Goal: Task Accomplishment & Management: Use online tool/utility

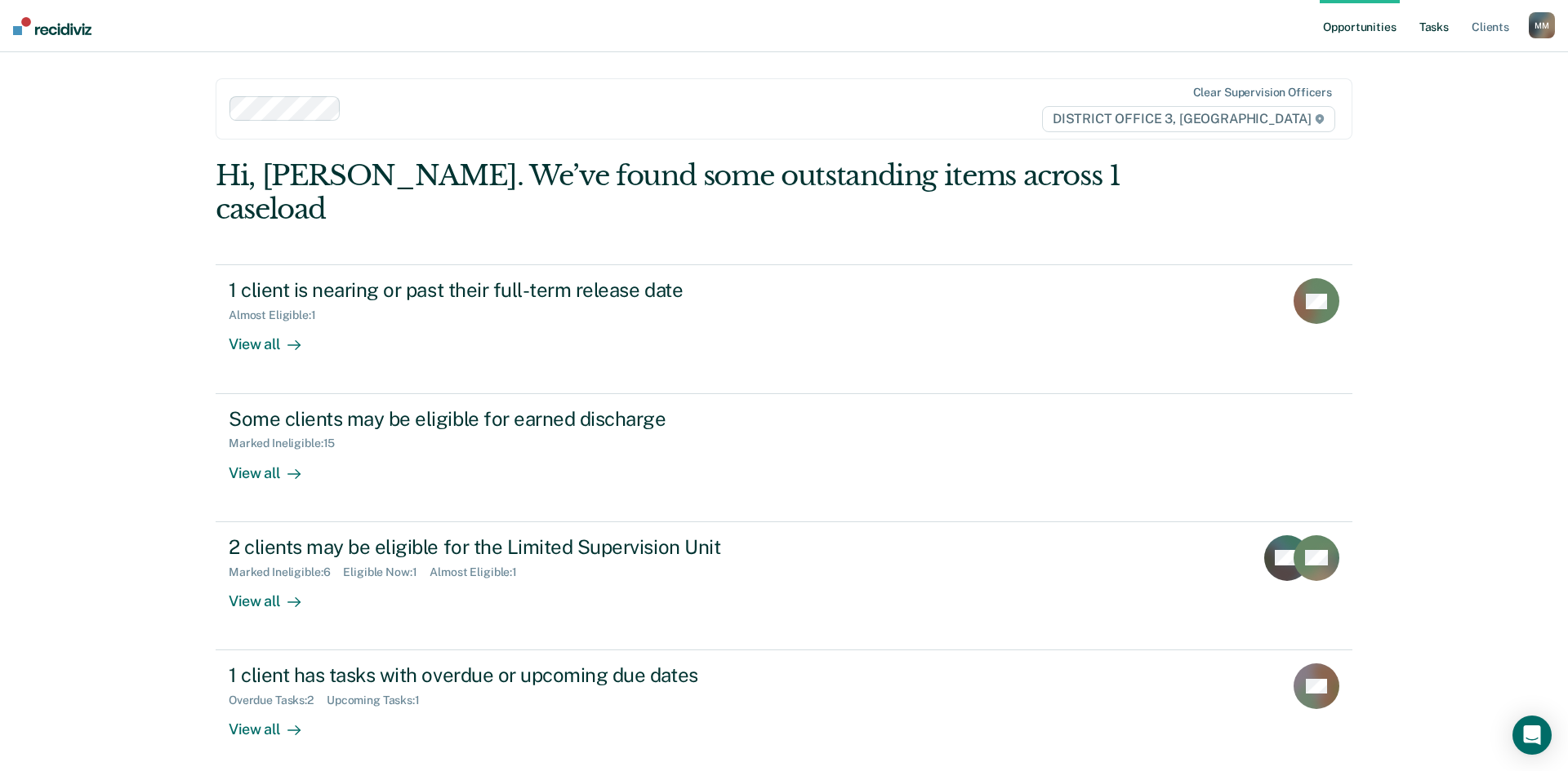
click at [1425, 21] on link "Tasks" at bounding box center [1434, 25] width 36 height 52
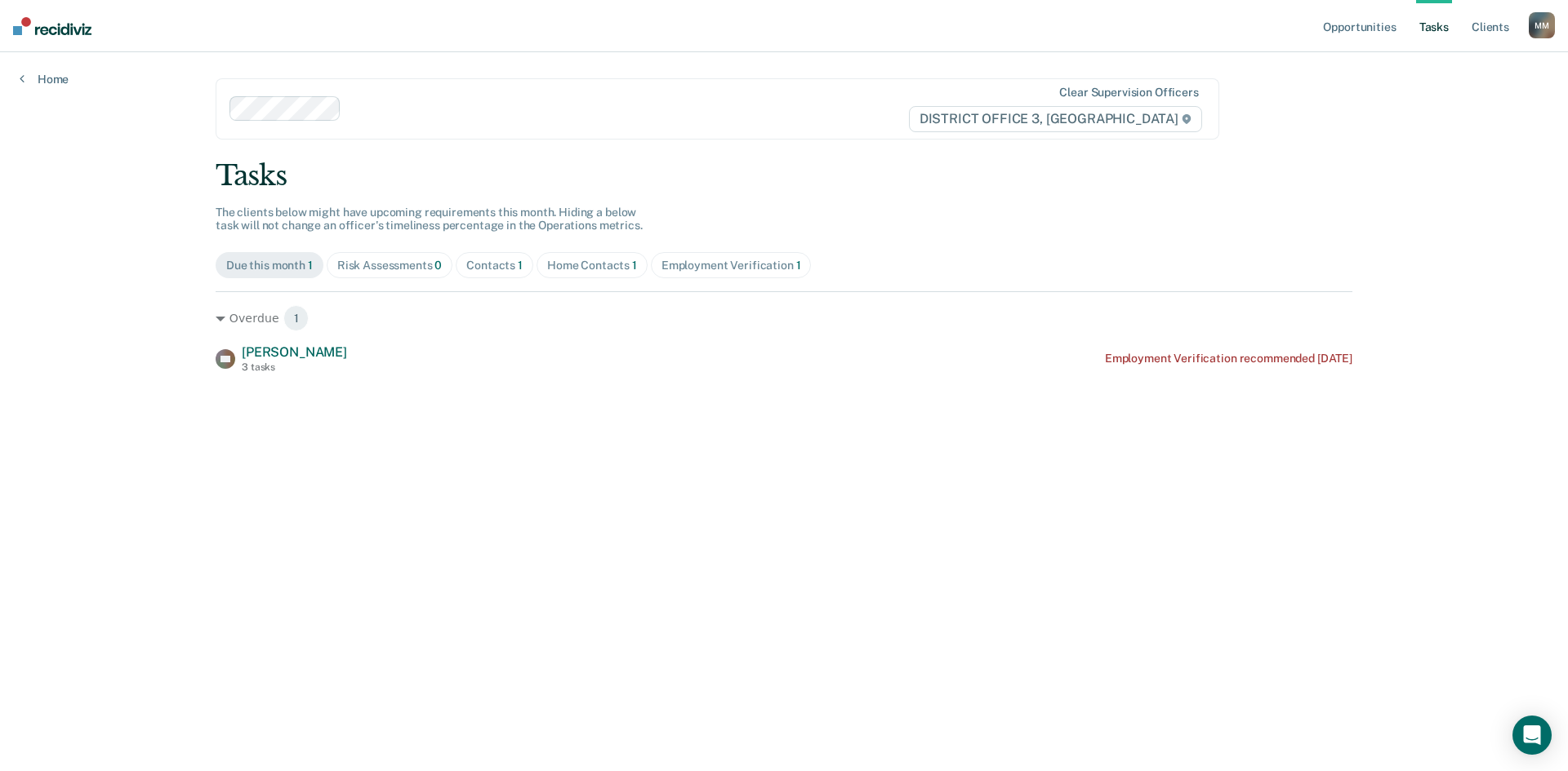
click at [599, 271] on div "Home Contacts 1" at bounding box center [592, 265] width 90 height 14
click at [779, 260] on div "Employment Verification 1" at bounding box center [732, 265] width 140 height 14
click at [627, 259] on div "Home Contacts 1" at bounding box center [592, 265] width 90 height 14
click at [505, 261] on div "Contacts 1" at bounding box center [495, 265] width 57 height 14
click at [695, 260] on div "Employment Verification 1" at bounding box center [732, 265] width 140 height 14
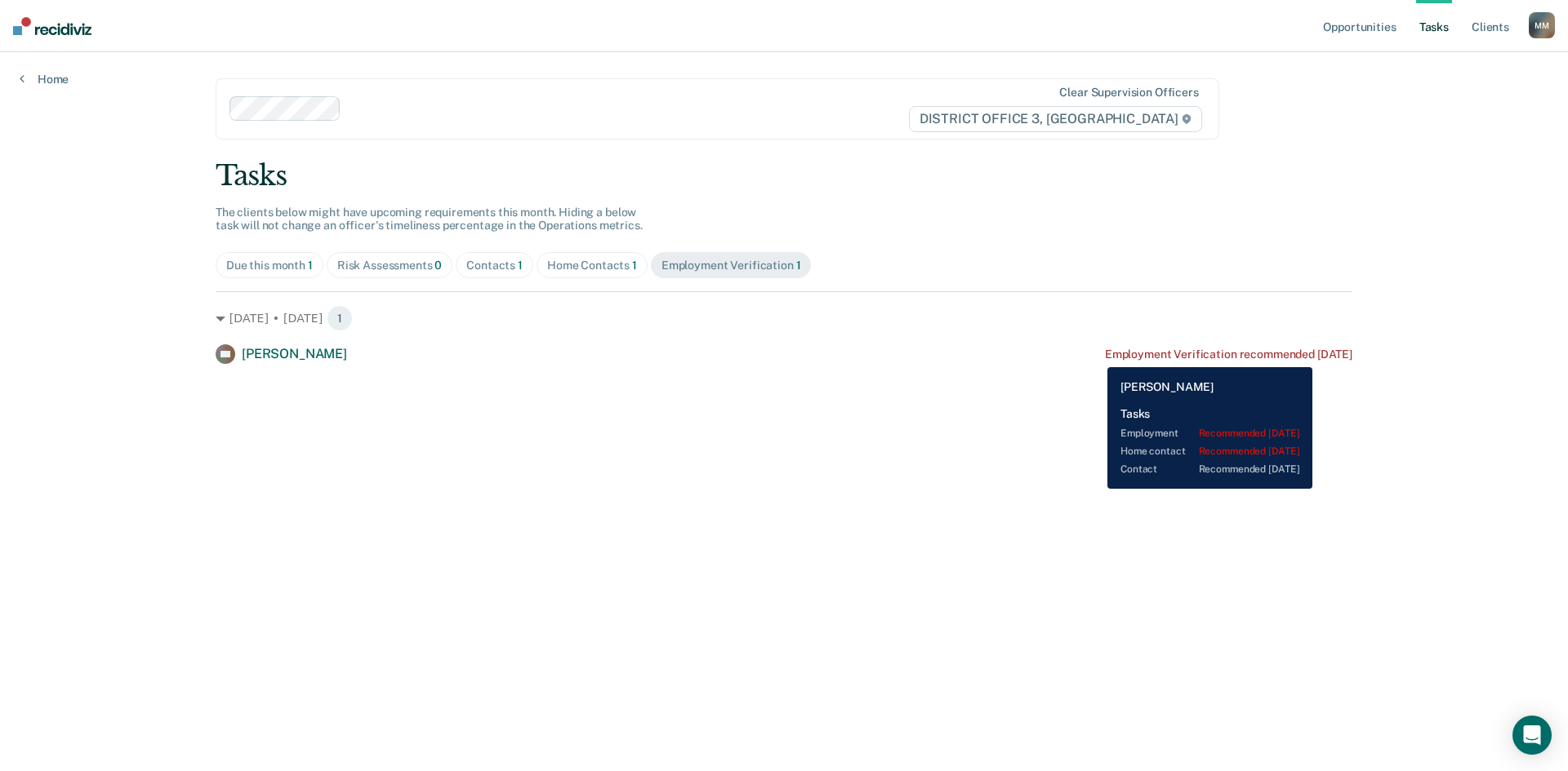
click at [1104, 355] on div "Employment Verification recommended [DATE]" at bounding box center [1228, 354] width 247 height 14
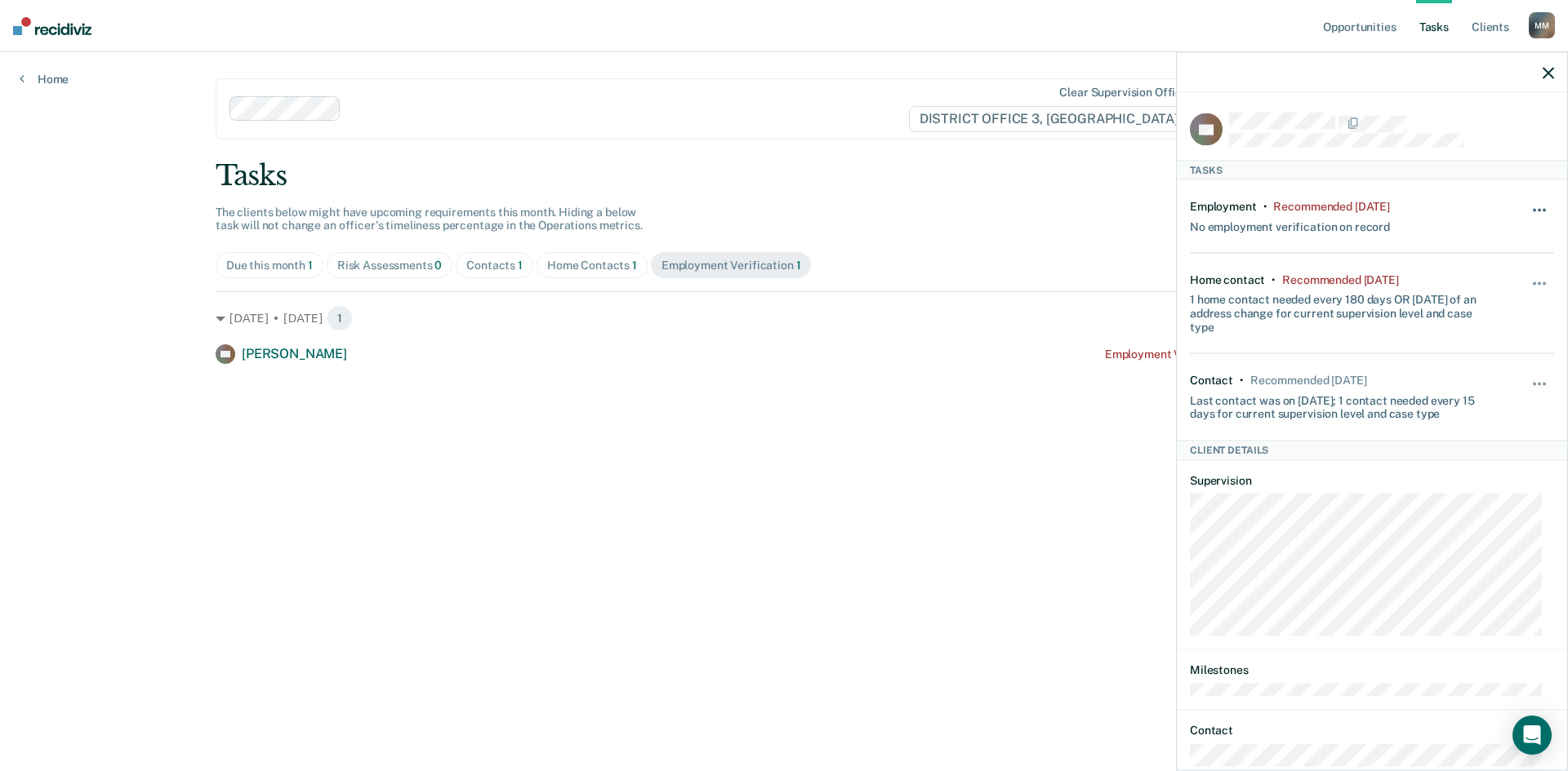
click at [1526, 221] on button "button" at bounding box center [1540, 219] width 27 height 26
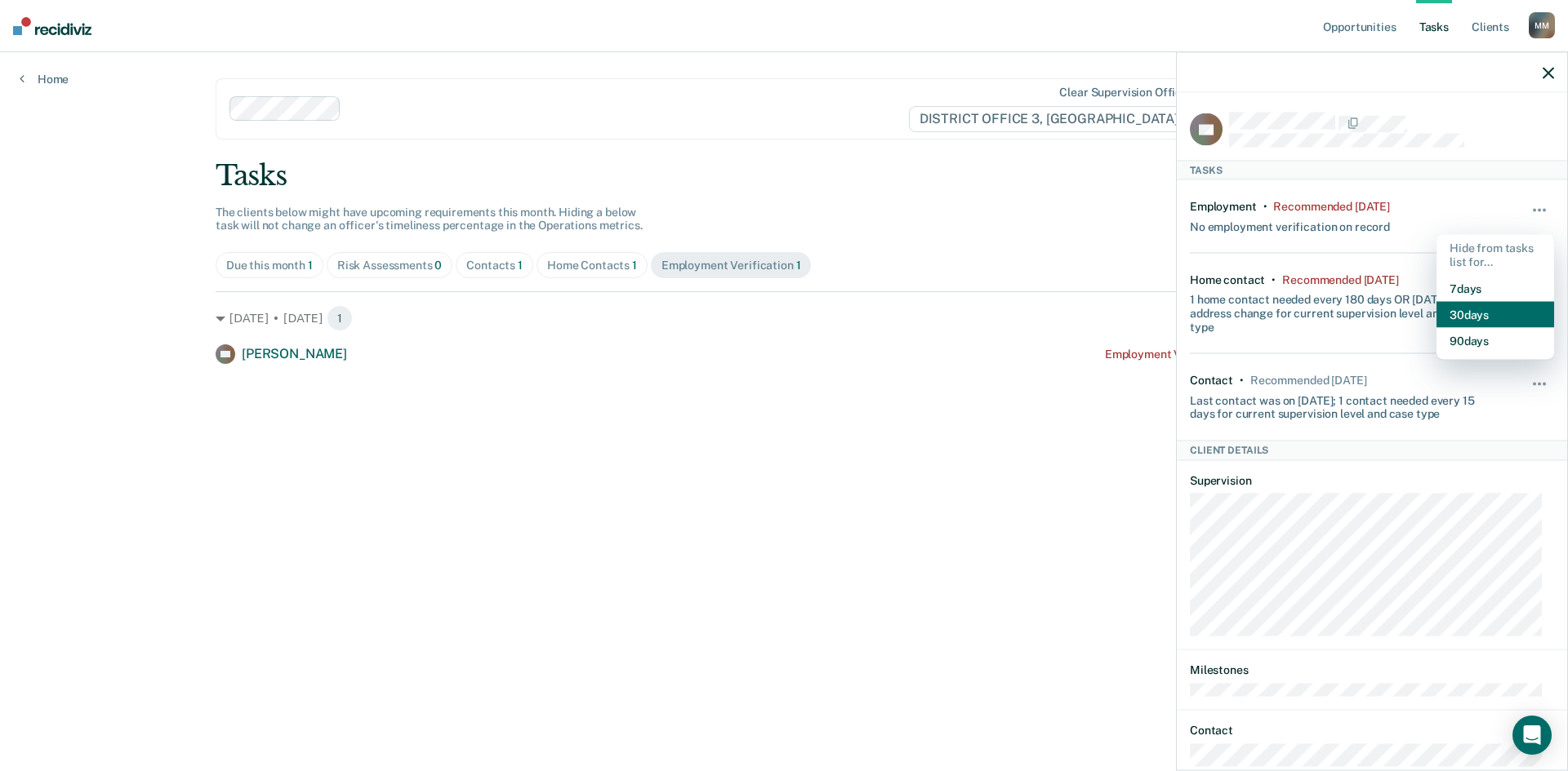
click at [1501, 310] on button "30 days" at bounding box center [1494, 314] width 118 height 26
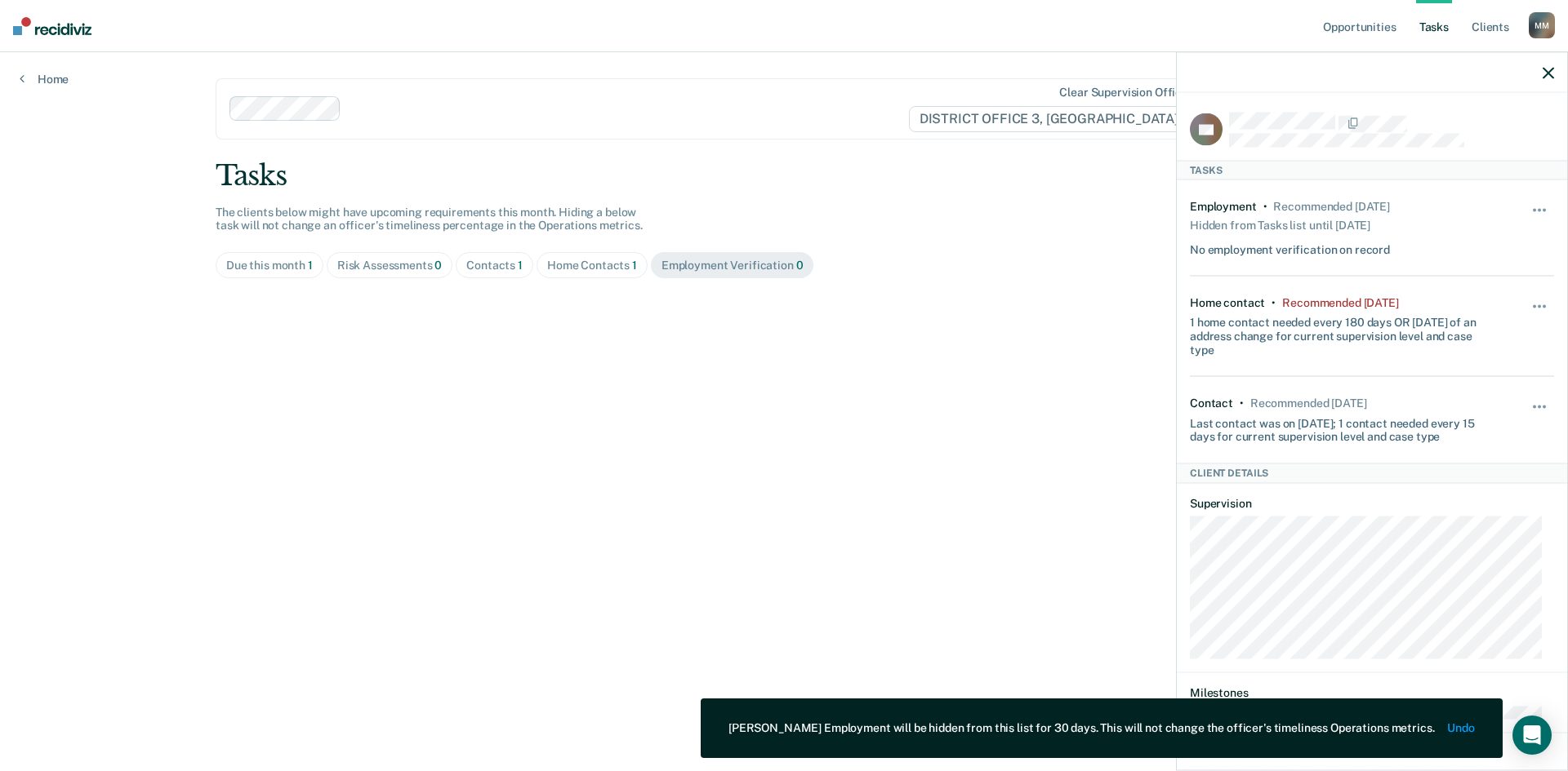
click at [1548, 70] on icon "button" at bounding box center [1548, 73] width 11 height 11
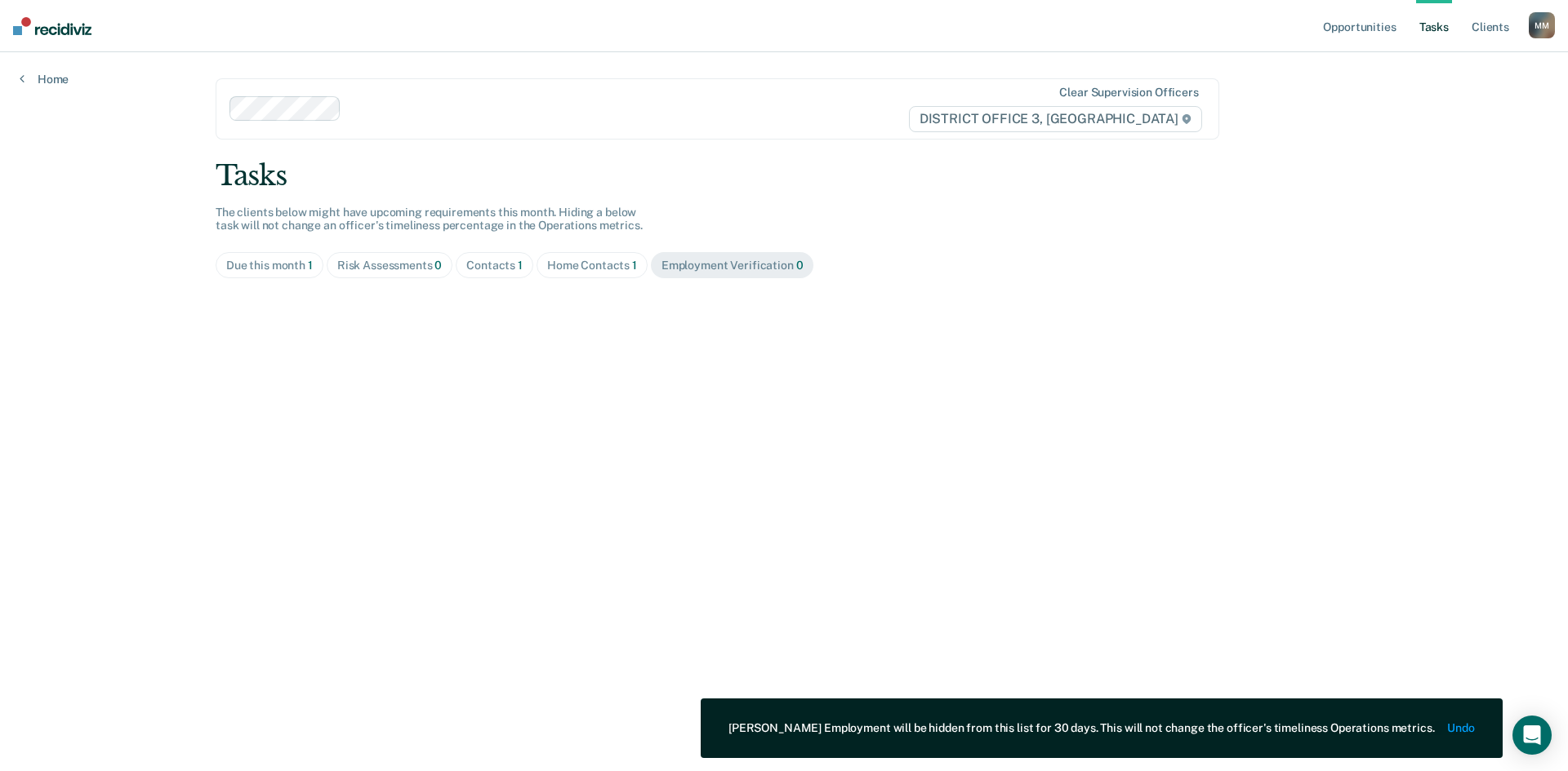
click at [565, 267] on div "Home Contacts 1" at bounding box center [592, 265] width 90 height 14
